Goal: Use online tool/utility: Utilize a website feature to perform a specific function

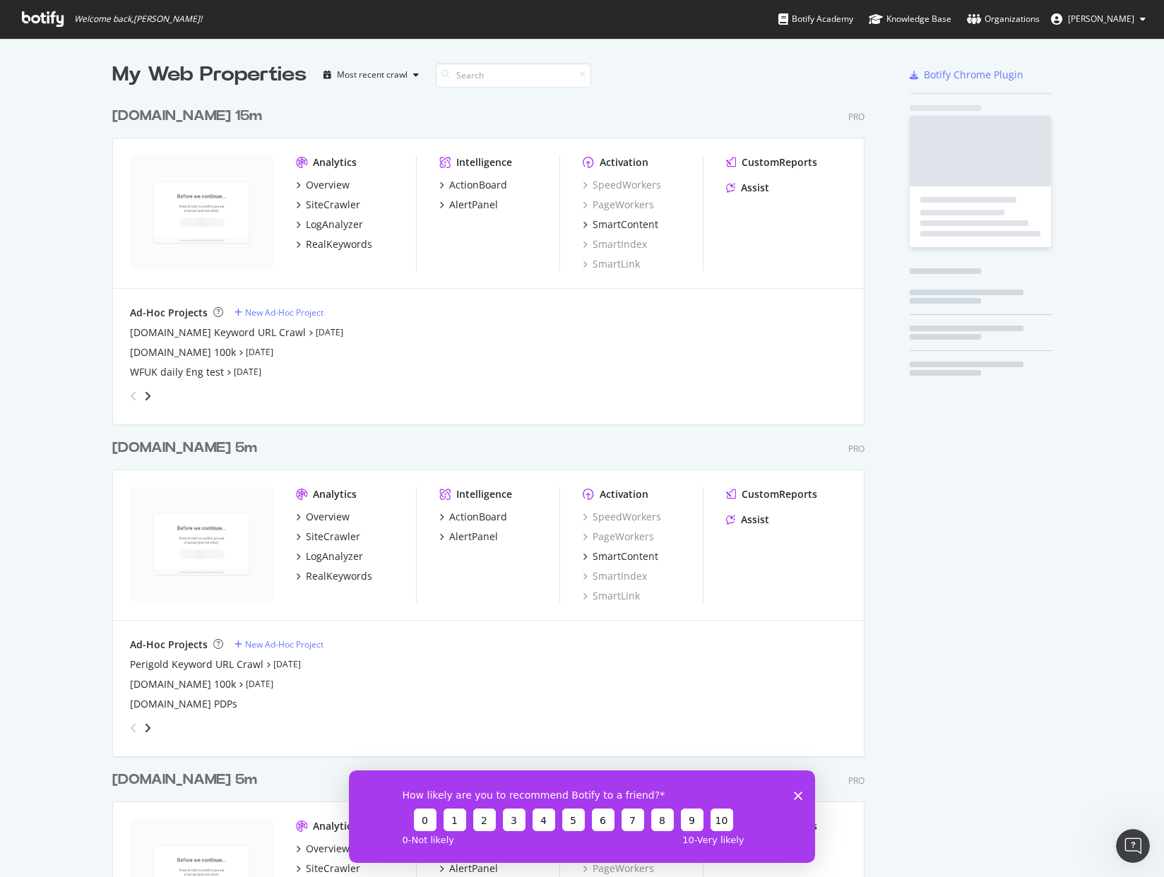
scroll to position [3209, 763]
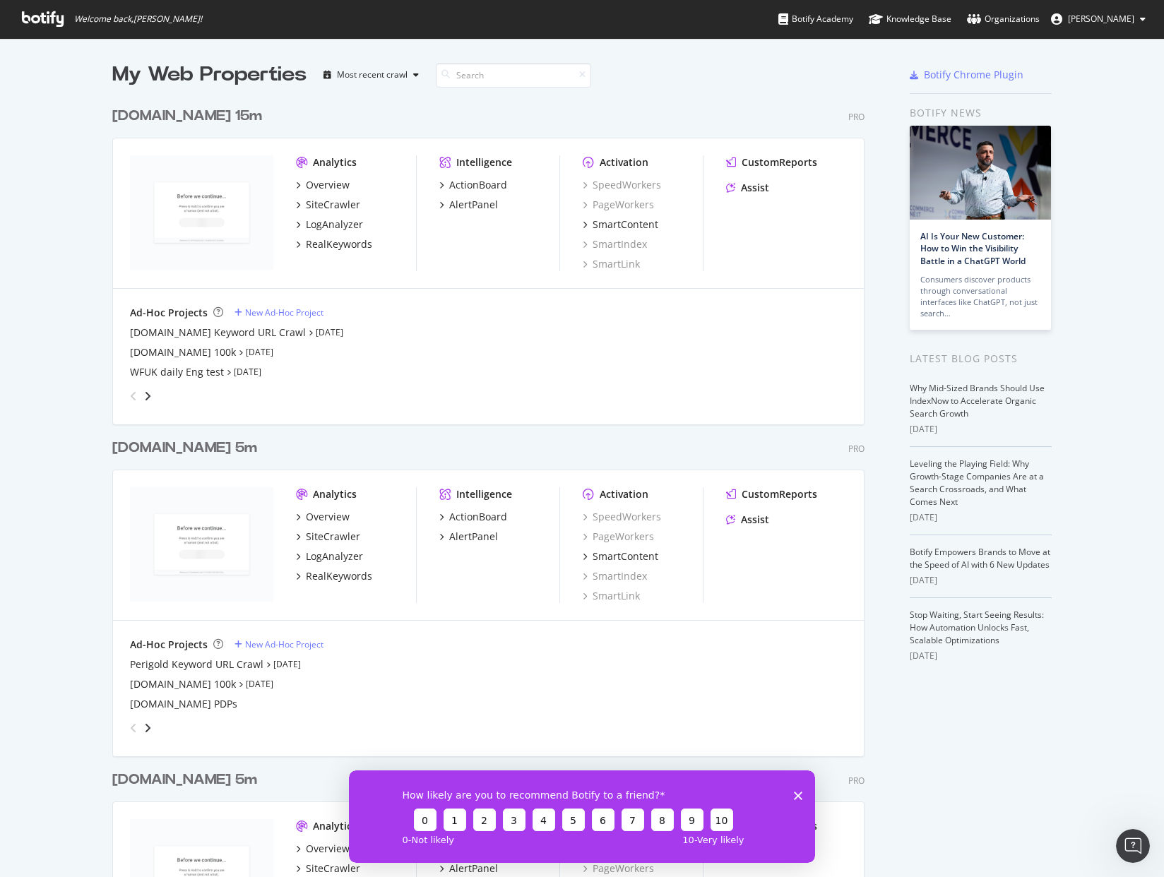
click at [796, 790] on div "How likely are you to recommend Botify to a friend? 0 1 2 3 4 5 6 7 8 9 10 0 - …" at bounding box center [582, 816] width 466 height 93
click at [796, 792] on icon "Close survey" at bounding box center [798, 795] width 8 height 8
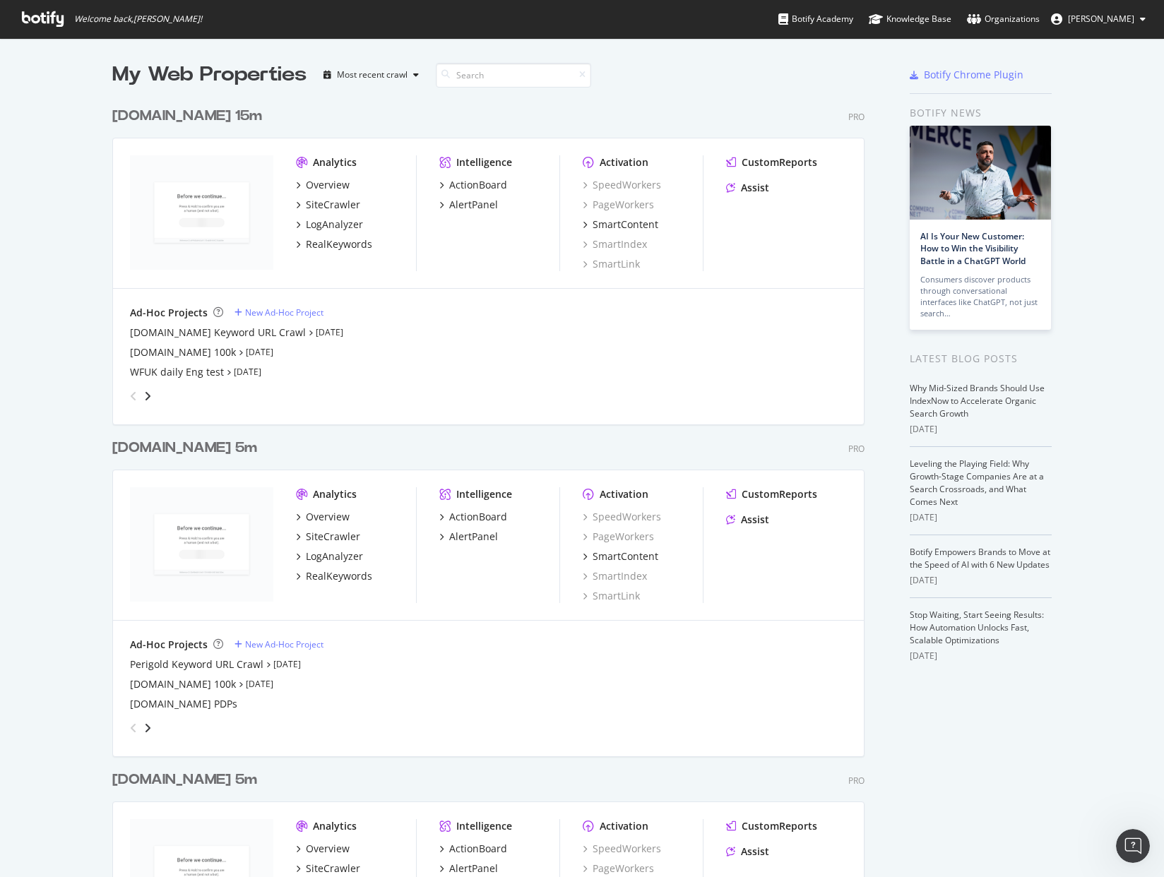
scroll to position [3, 0]
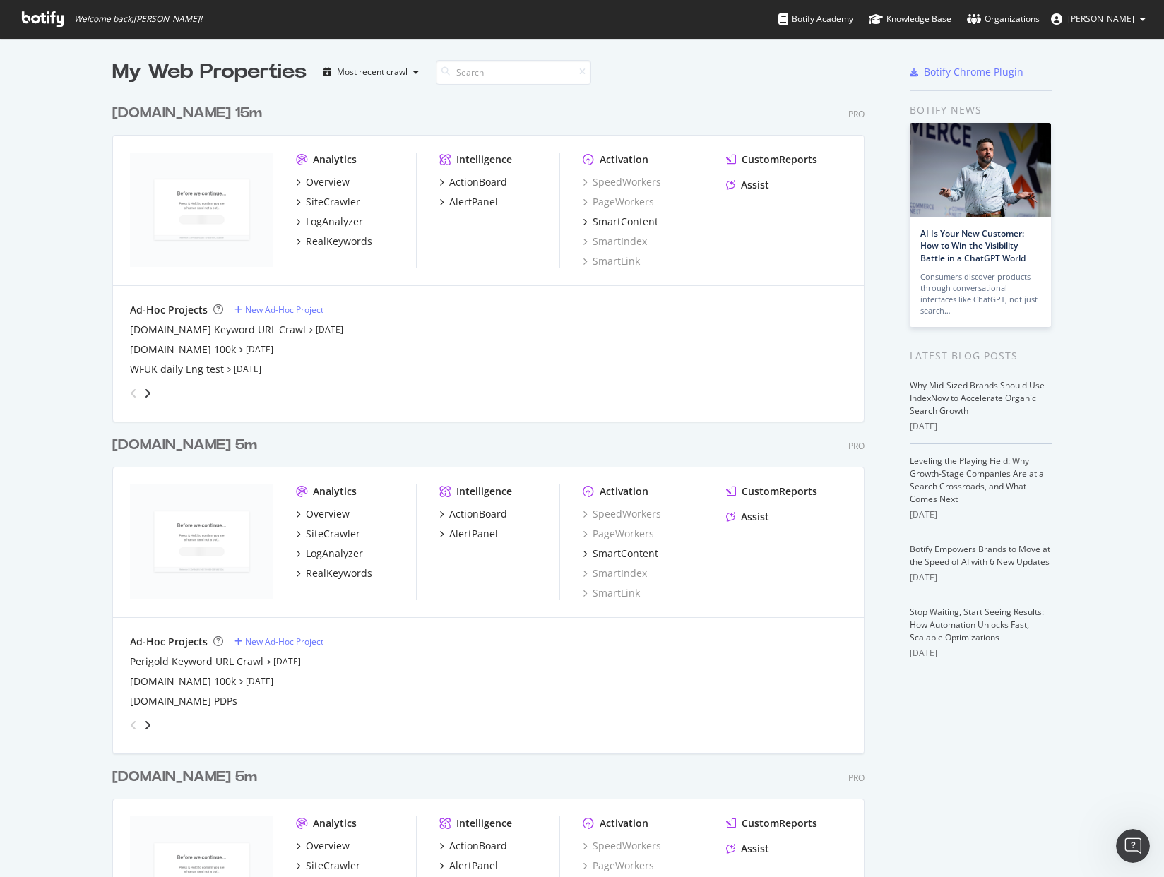
click at [147, 112] on div "[DOMAIN_NAME] 15m" at bounding box center [187, 113] width 150 height 20
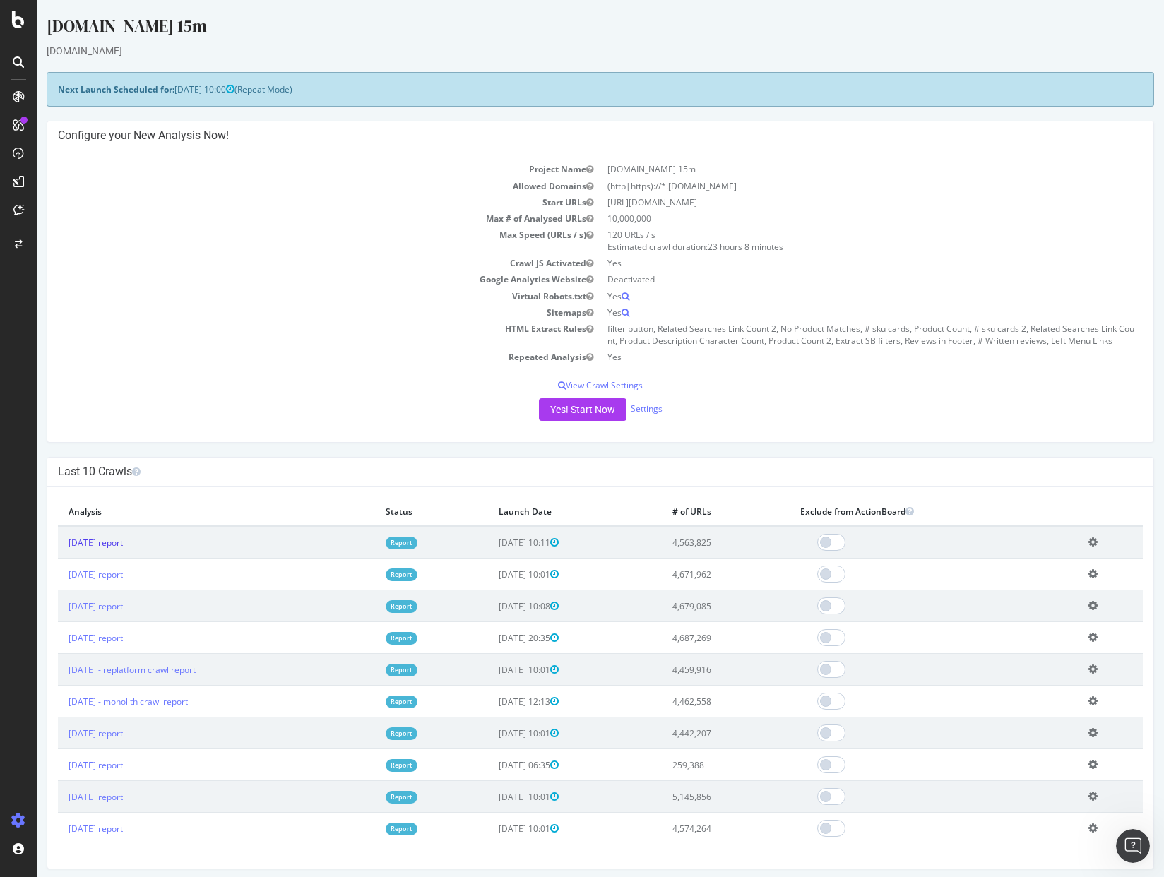
click at [113, 540] on link "[DATE] report" at bounding box center [96, 543] width 54 height 12
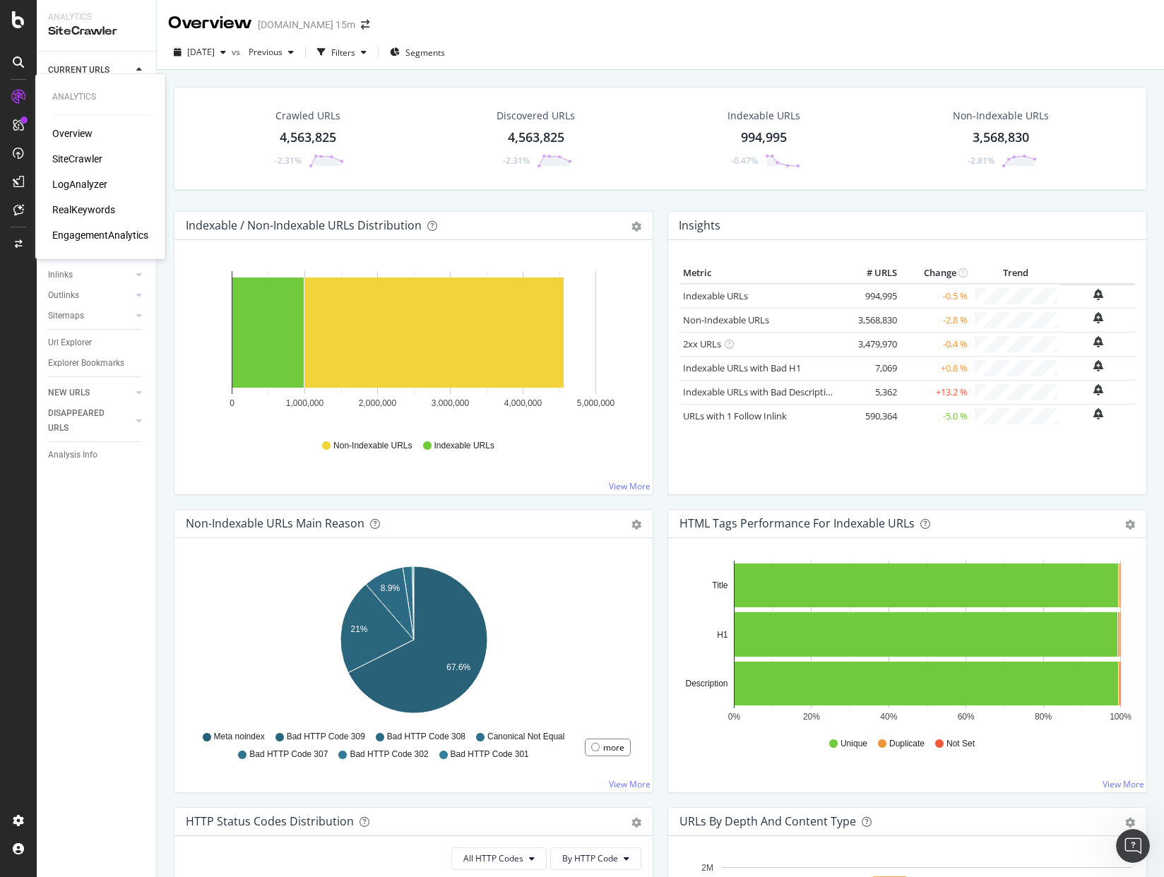
click at [73, 187] on div "LogAnalyzer" at bounding box center [79, 184] width 55 height 14
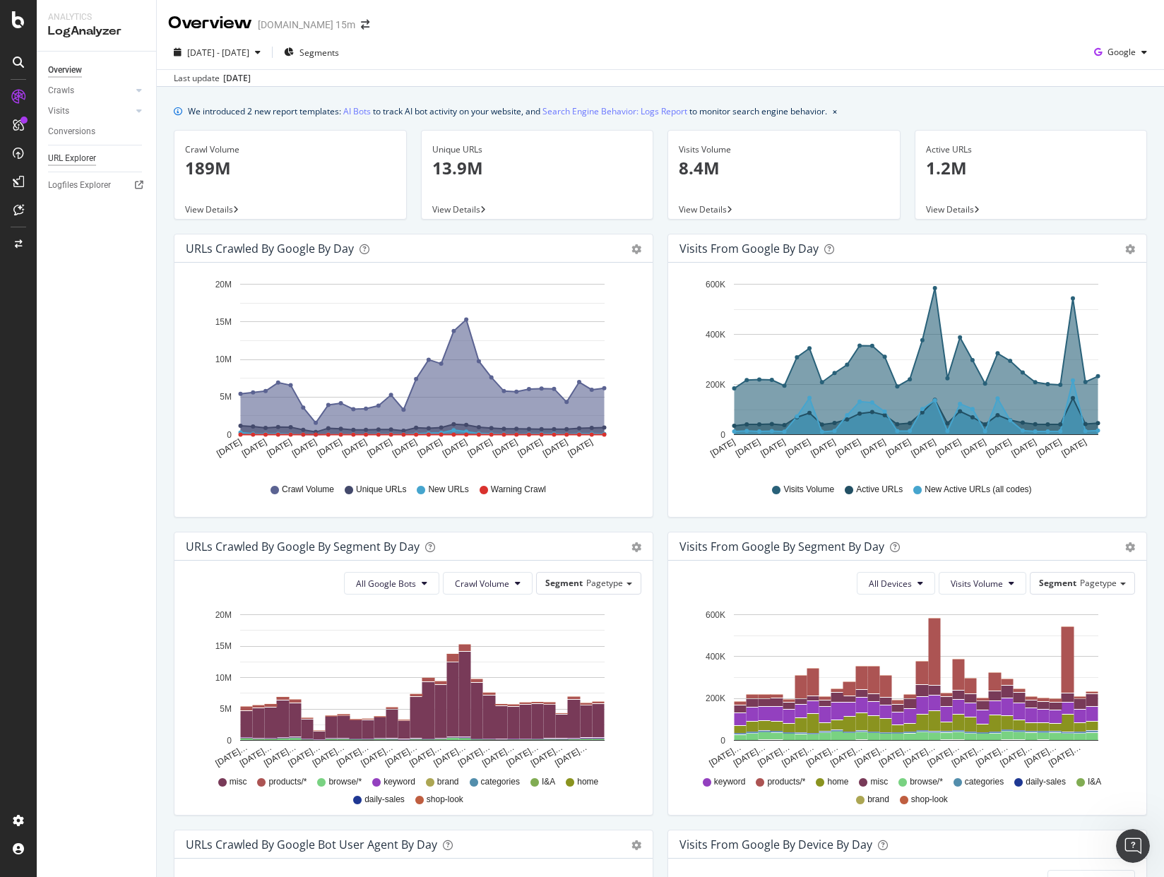
click at [84, 160] on div "URL Explorer" at bounding box center [72, 158] width 48 height 15
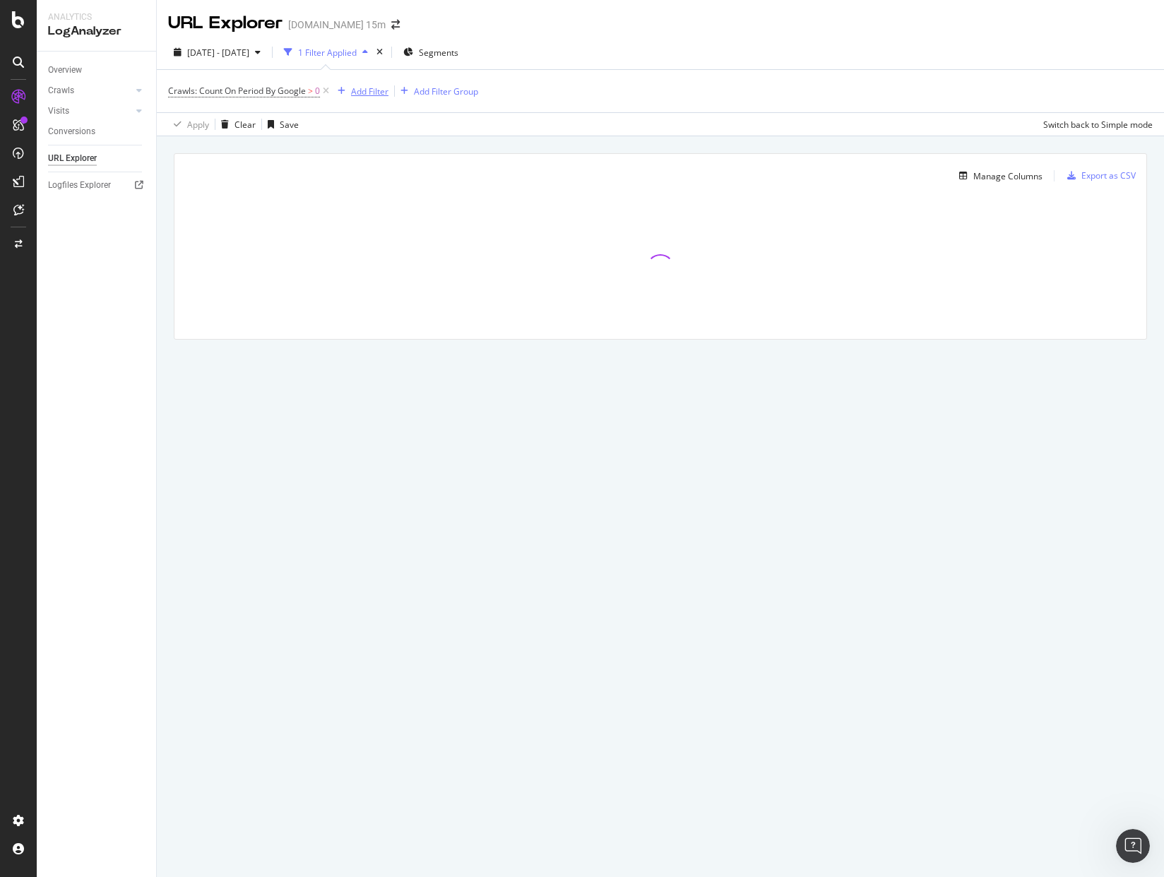
click at [371, 95] on div "Add Filter" at bounding box center [369, 91] width 37 height 12
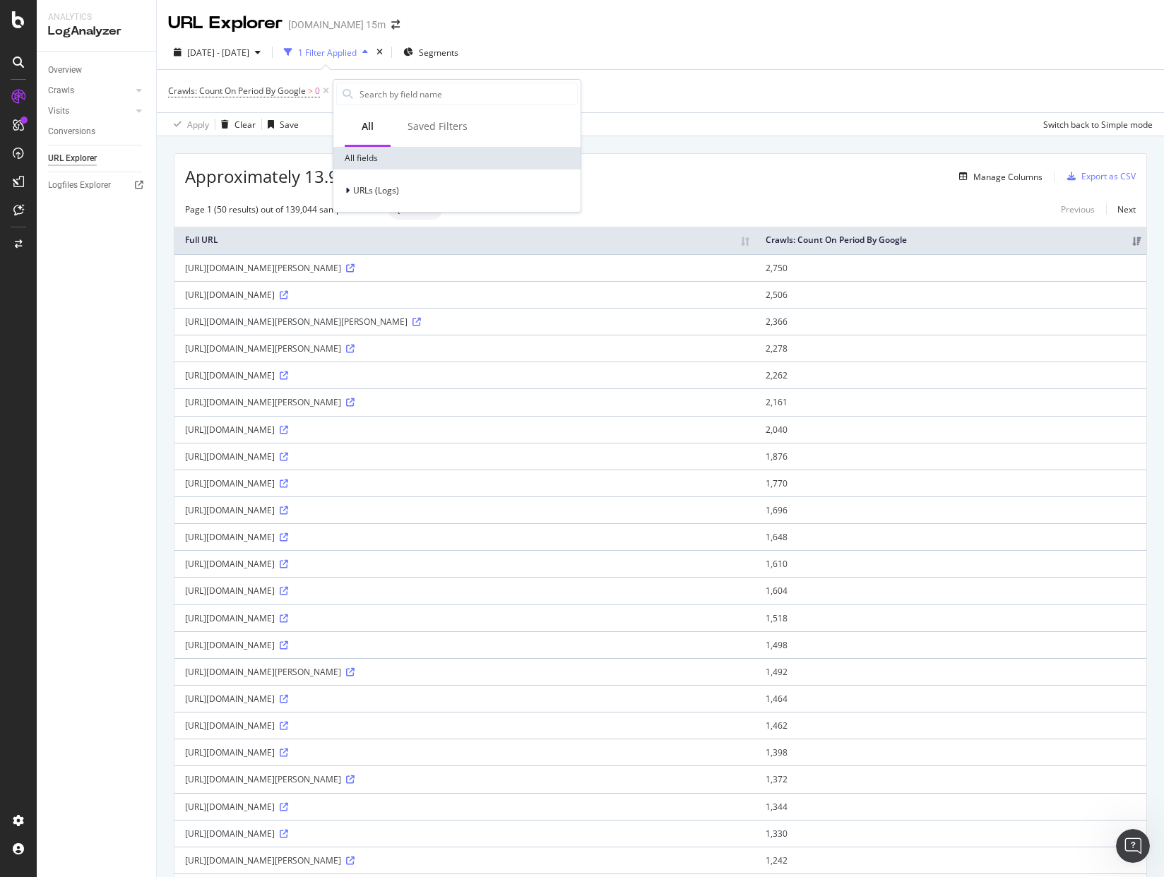
click at [689, 56] on div "[DATE] - [DATE] 1 Filter Applied Segments" at bounding box center [660, 55] width 1007 height 28
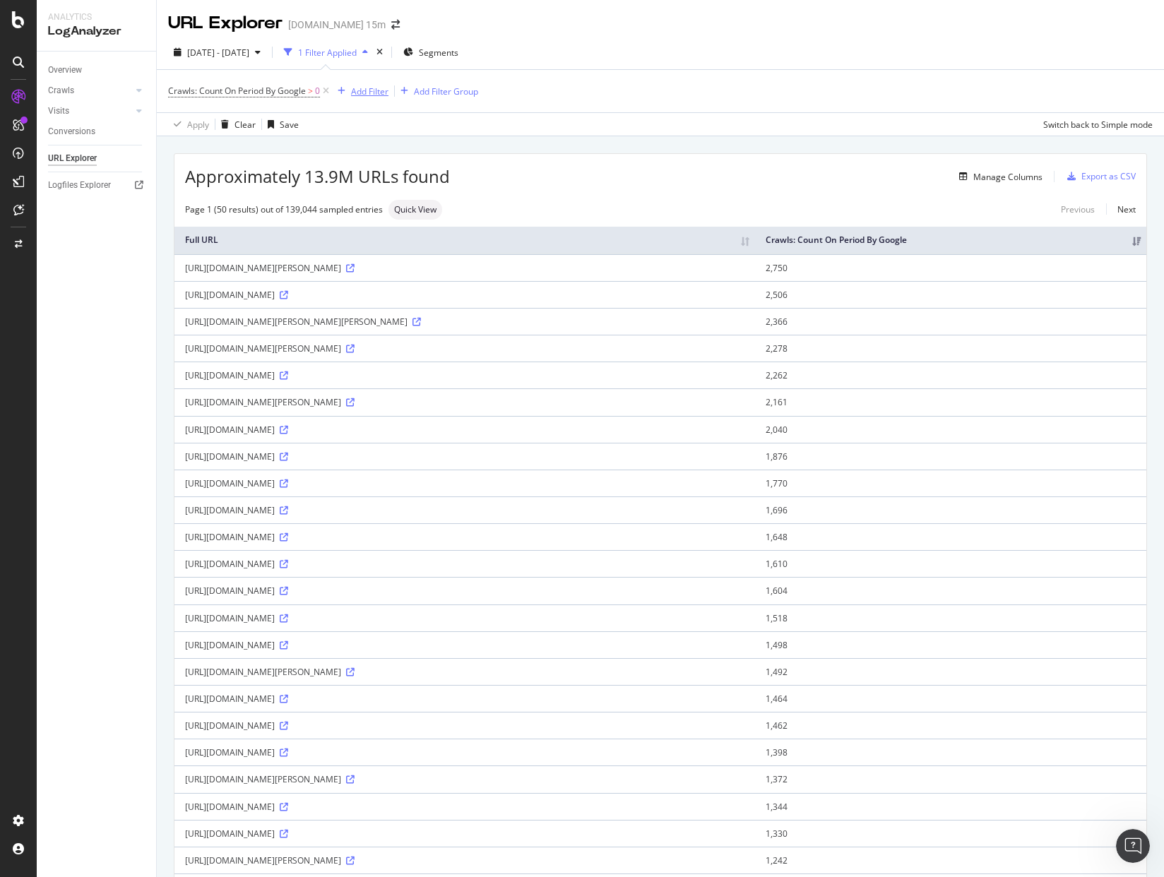
click at [381, 93] on div "Add Filter" at bounding box center [369, 91] width 37 height 12
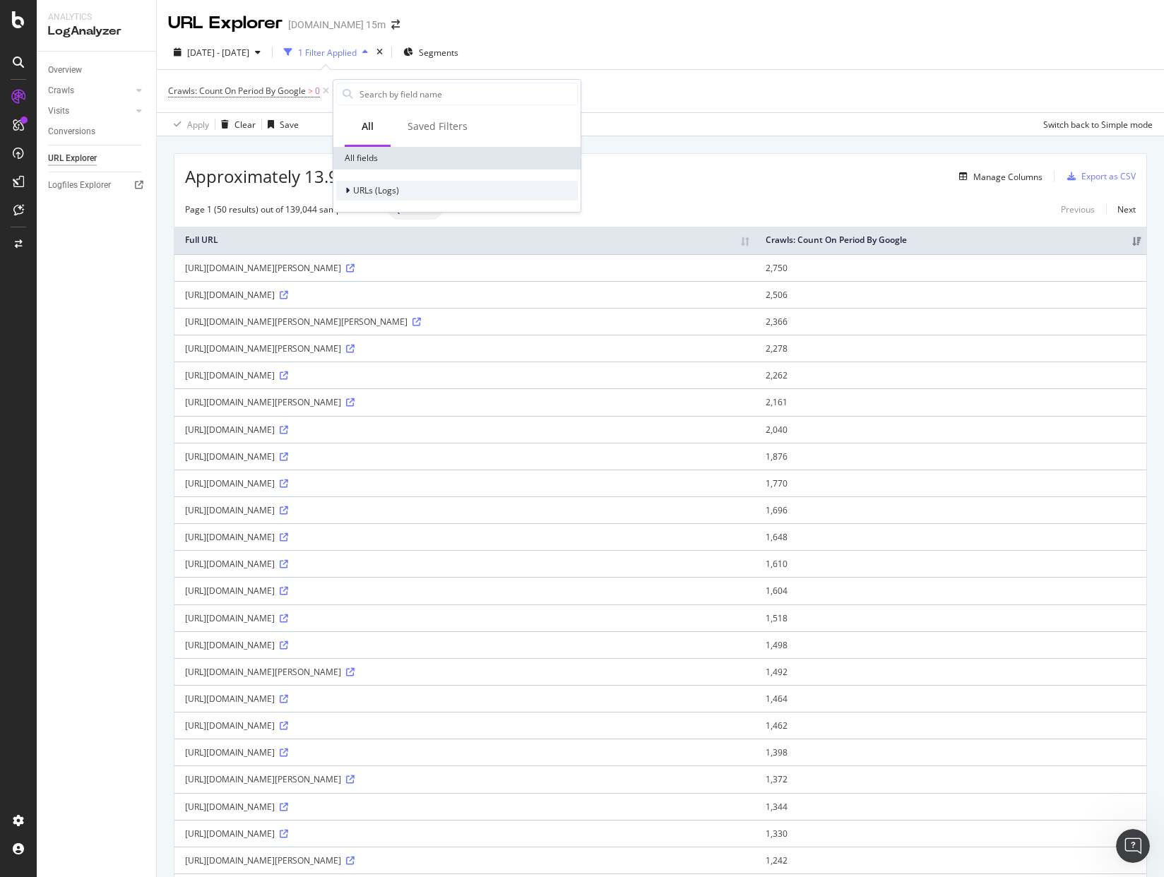
click at [342, 195] on div "URLs (Logs)" at bounding box center [367, 191] width 63 height 14
click at [358, 254] on div at bounding box center [357, 256] width 8 height 14
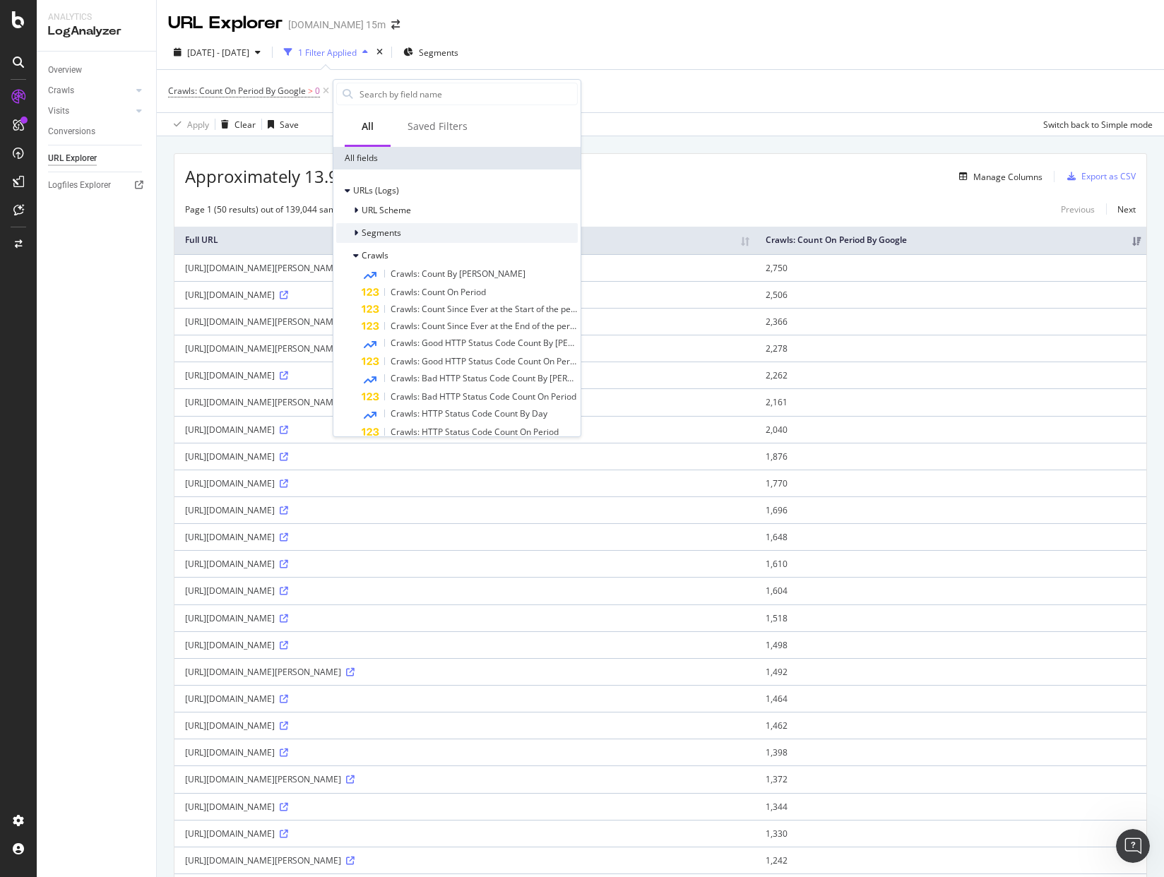
click at [357, 234] on icon at bounding box center [356, 233] width 4 height 8
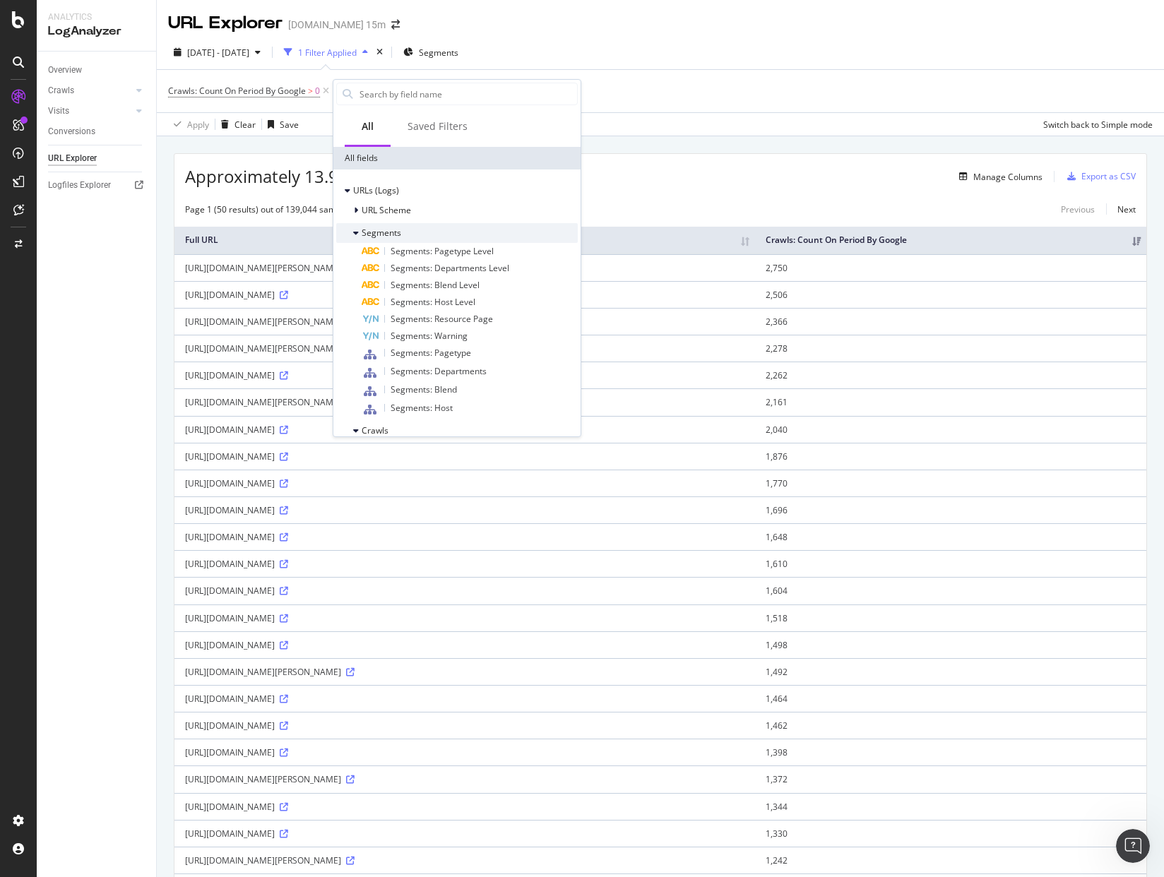
click at [357, 234] on icon at bounding box center [356, 233] width 6 height 8
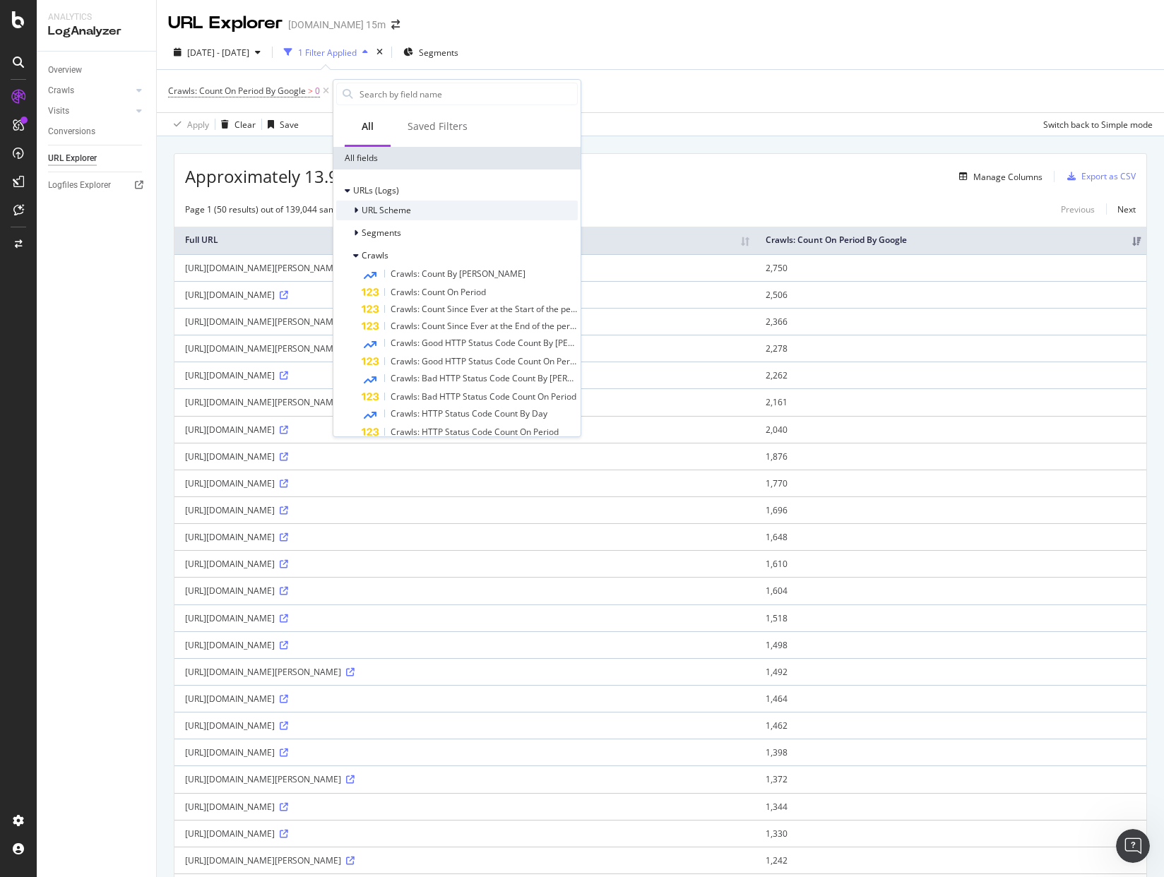
click at [353, 211] on div at bounding box center [357, 210] width 8 height 14
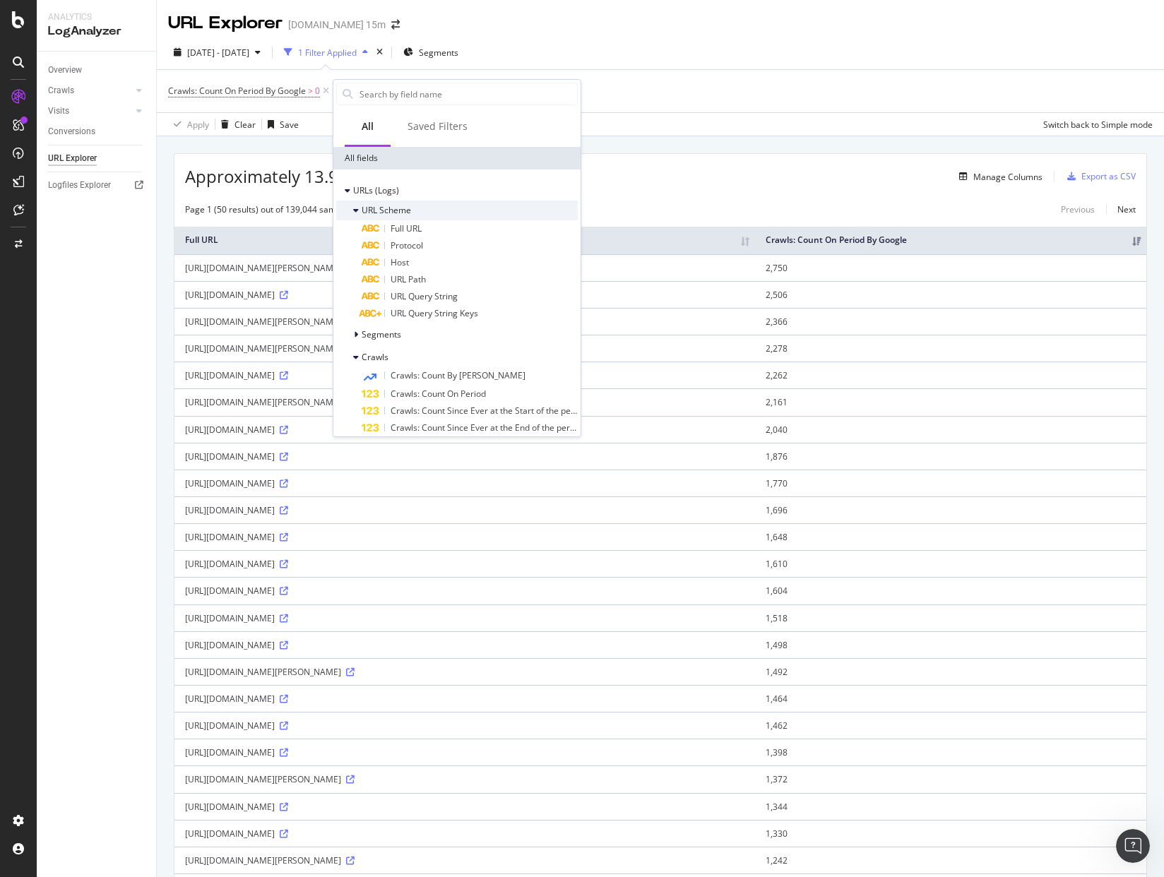
click at [353, 211] on icon at bounding box center [356, 210] width 6 height 8
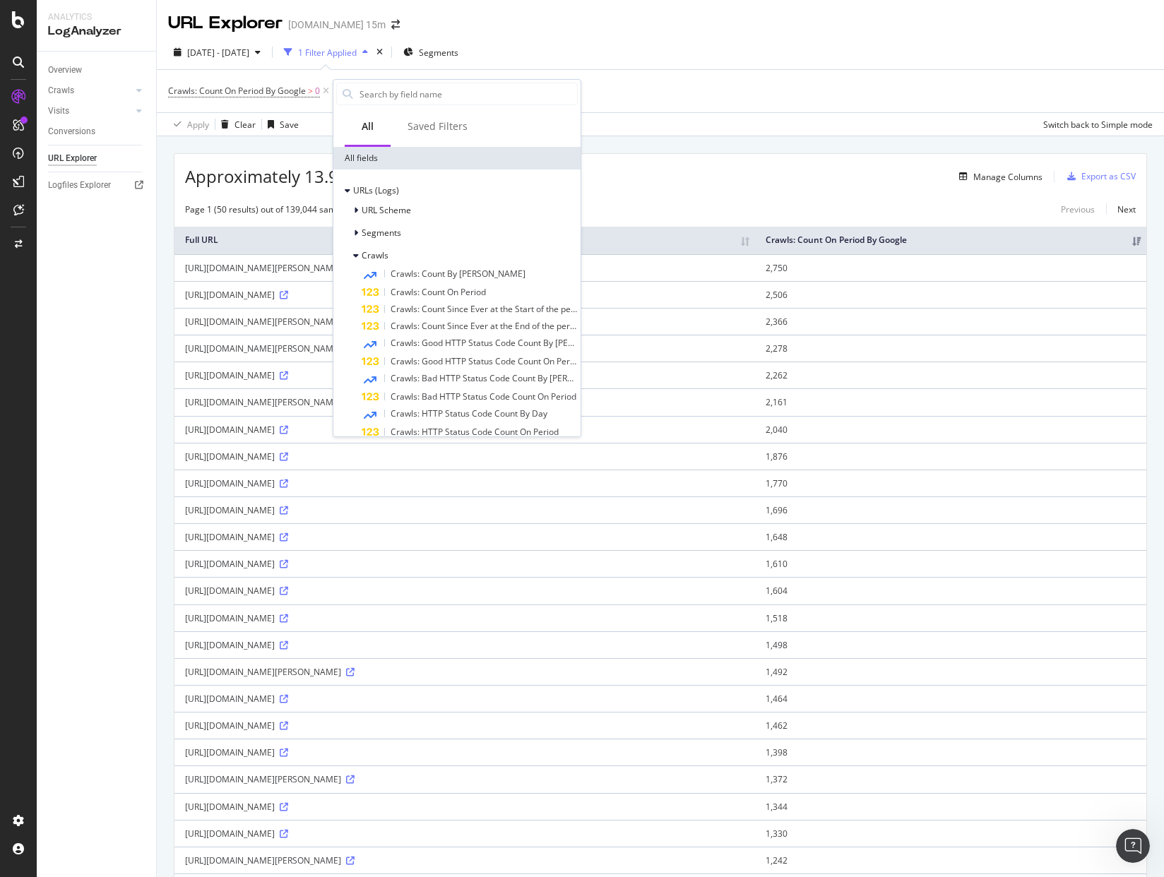
click at [650, 42] on div "[DATE] - [DATE] 1 Filter Applied Segments" at bounding box center [660, 55] width 1007 height 28
